Goal: Find specific page/section: Find specific page/section

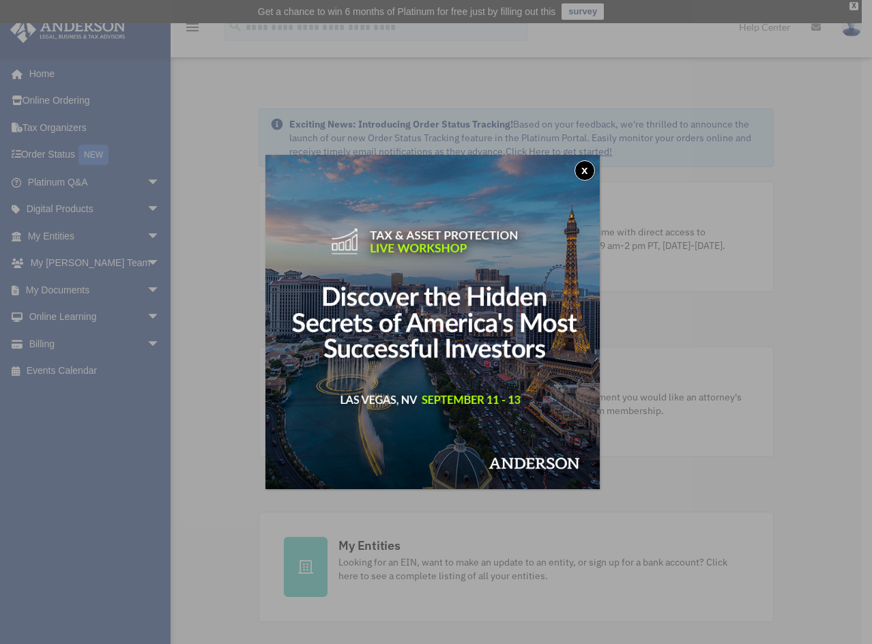
click at [591, 175] on button "x" at bounding box center [584, 170] width 20 height 20
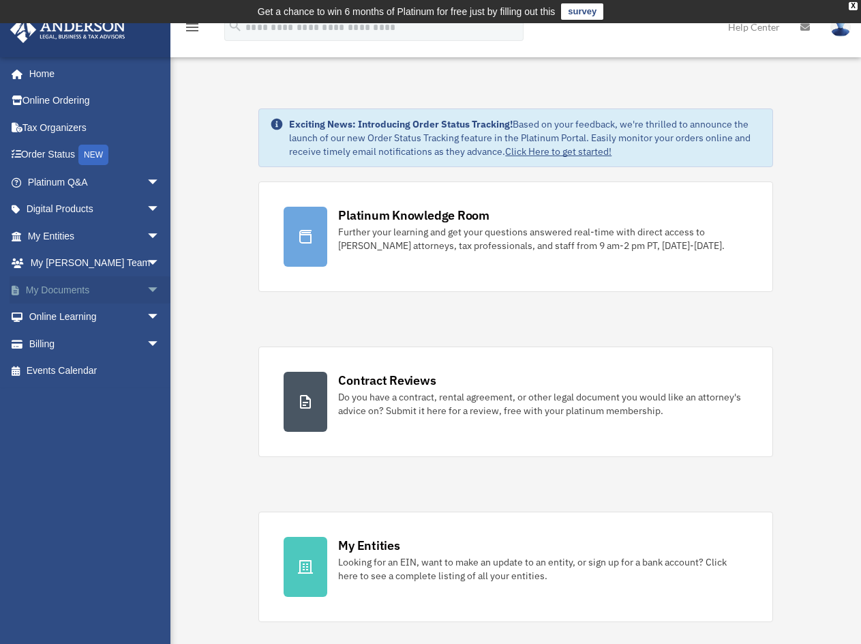
click at [88, 281] on link "My Documents arrow_drop_down" at bounding box center [95, 289] width 171 height 27
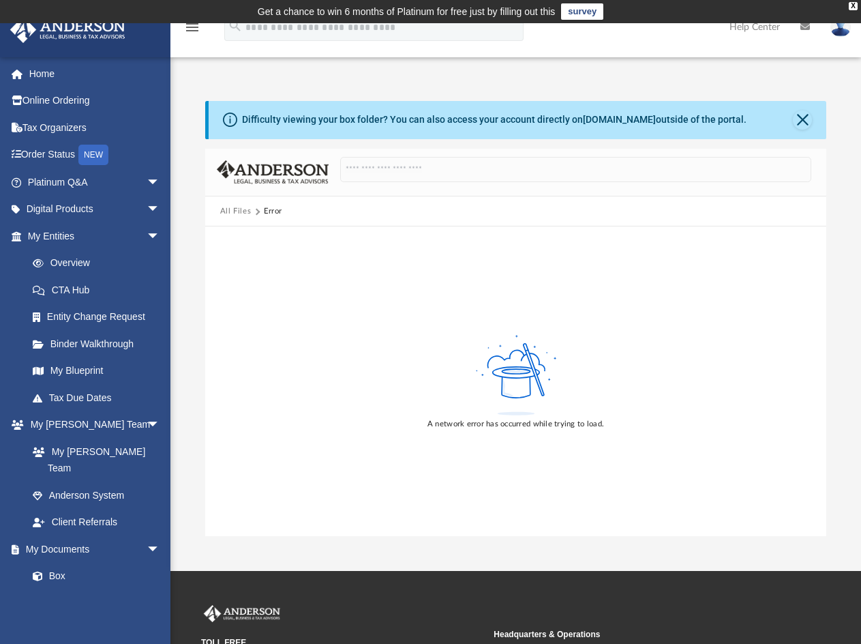
click at [519, 388] on icon at bounding box center [516, 384] width 29 height 27
click at [715, 122] on div "Difficulty viewing your box folder? You can also access your account directly o…" at bounding box center [494, 120] width 505 height 14
click at [599, 120] on link "box.com" at bounding box center [619, 119] width 73 height 11
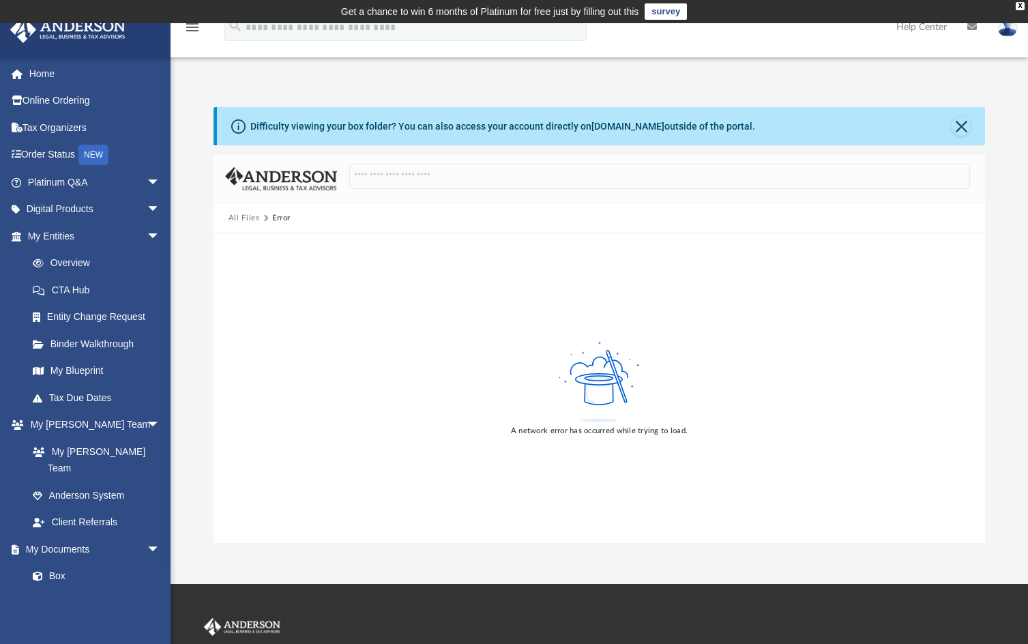
click at [521, 282] on div "A network error has occurred while trying to load." at bounding box center [598, 388] width 771 height 310
drag, startPoint x: 512, startPoint y: 335, endPoint x: 597, endPoint y: 433, distance: 130.0
click at [513, 336] on div "A network error has occurred while trying to load." at bounding box center [598, 388] width 771 height 310
click at [625, 432] on div "A network error has occurred while trying to load." at bounding box center [599, 431] width 177 height 12
click at [73, 269] on link "Overview" at bounding box center [100, 263] width 162 height 27
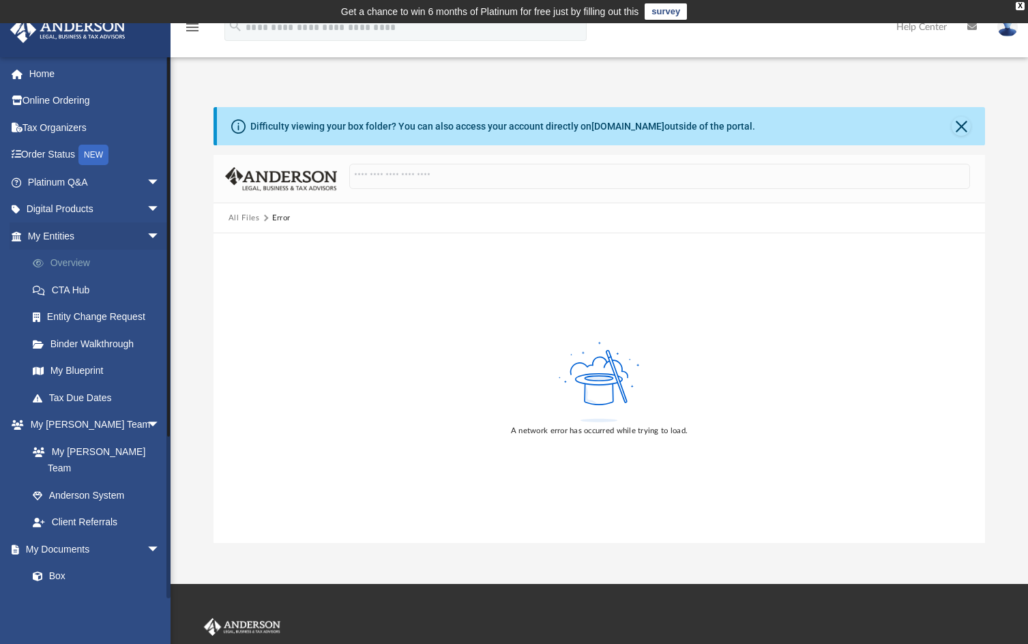
click at [59, 258] on link "Overview" at bounding box center [100, 263] width 162 height 27
drag, startPoint x: 252, startPoint y: 219, endPoint x: 261, endPoint y: 254, distance: 35.9
click at [252, 219] on button "All Files" at bounding box center [243, 218] width 31 height 12
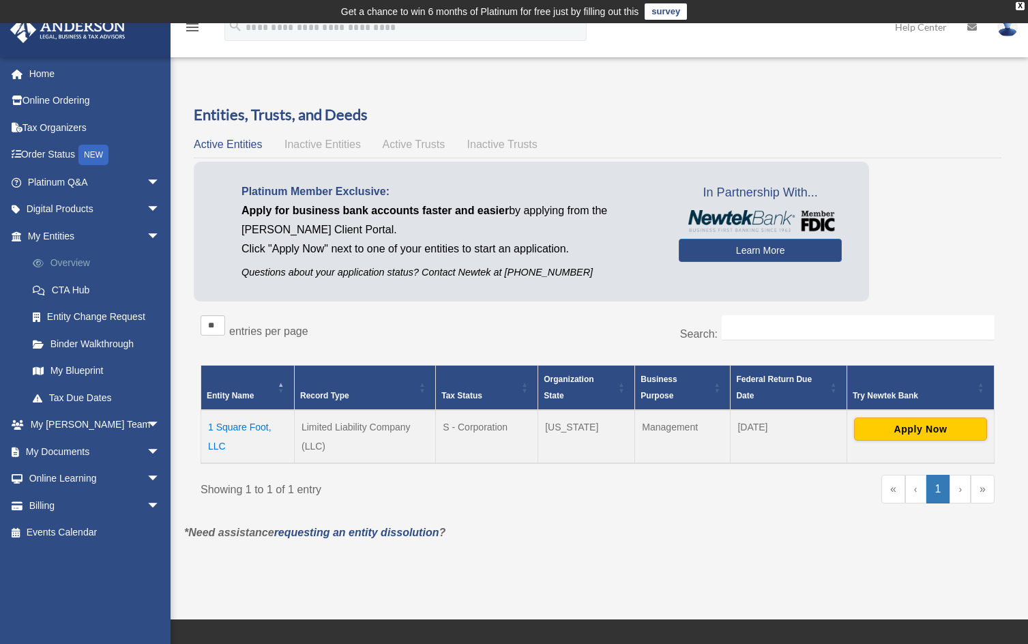
click at [70, 263] on link "Overview" at bounding box center [100, 263] width 162 height 27
click at [76, 342] on link "Binder Walkthrough" at bounding box center [96, 343] width 155 height 27
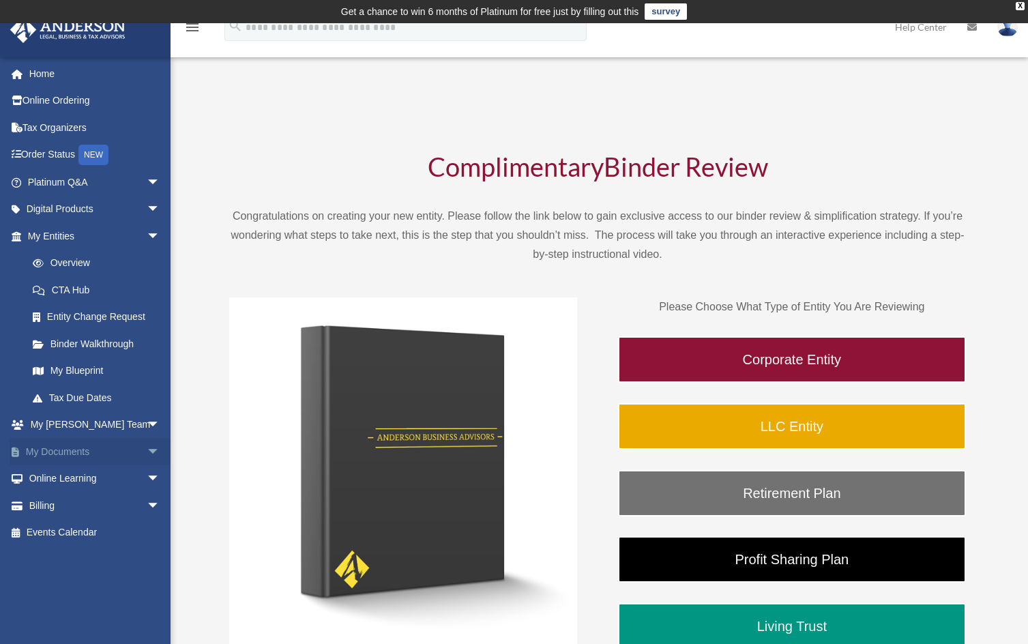
click at [104, 451] on link "My Documents arrow_drop_down" at bounding box center [95, 451] width 171 height 27
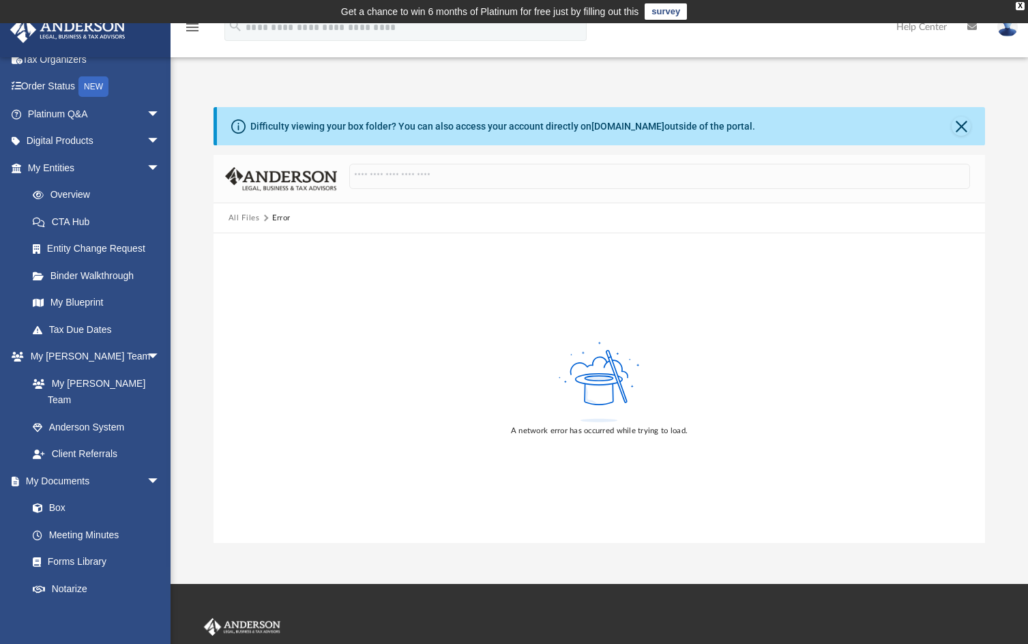
click at [239, 124] on icon at bounding box center [238, 126] width 14 height 14
click at [247, 219] on button "All Files" at bounding box center [243, 218] width 31 height 12
